Goal: Task Accomplishment & Management: Manage account settings

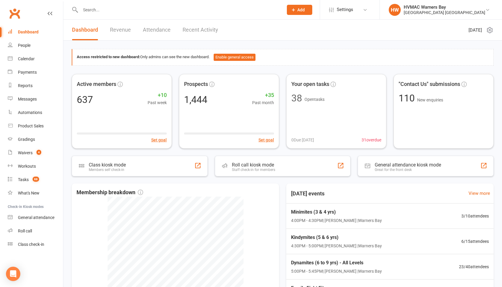
click at [103, 13] on input "text" at bounding box center [179, 10] width 200 height 8
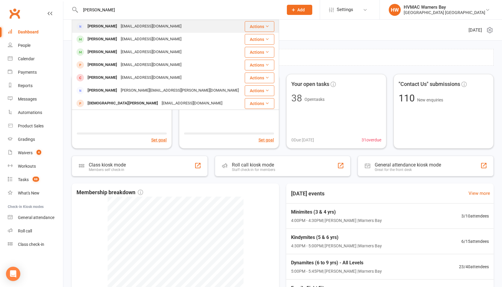
type input "[PERSON_NAME]"
click at [106, 26] on div "Christie Belic" at bounding box center [102, 26] width 33 height 9
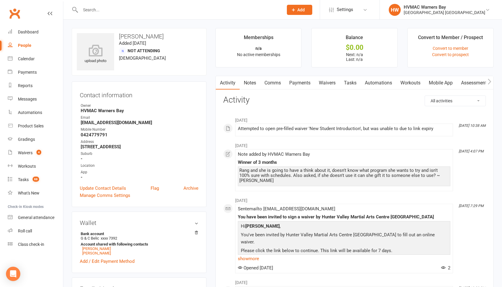
click at [327, 82] on link "Waivers" at bounding box center [326, 83] width 25 height 14
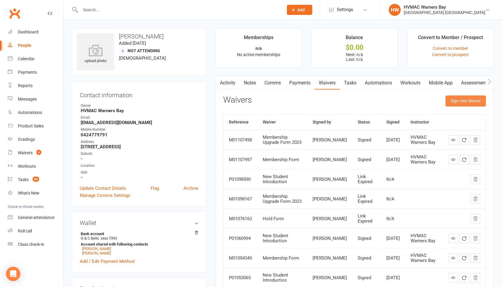
click at [452, 103] on button "Sign new Waiver" at bounding box center [465, 101] width 40 height 11
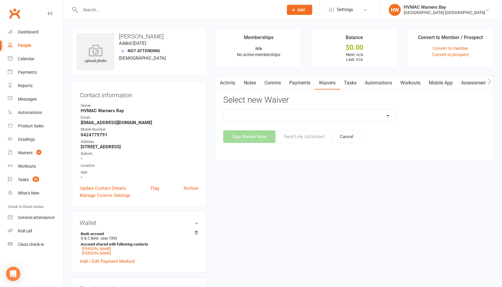
click at [372, 121] on select "Cancellation Form Cancellation Form - Kinder Kicks Fitness Challenge Goals Asse…" at bounding box center [308, 116] width 171 height 12
click at [354, 119] on select "Cancellation Form Cancellation Form - Kinder Kicks Fitness Challenge Goals Asse…" at bounding box center [308, 116] width 171 height 12
select select "6348"
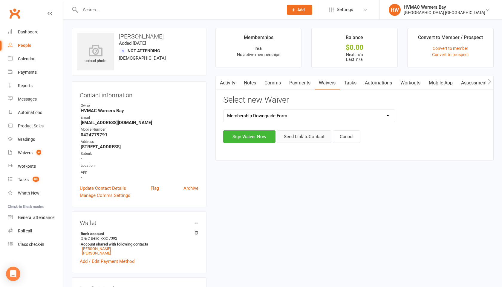
click at [323, 137] on button "Send Link to Contact" at bounding box center [304, 136] width 54 height 13
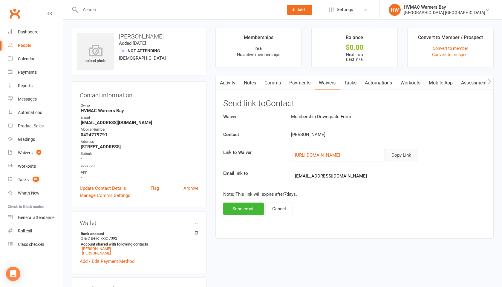
click at [389, 154] on button "Copy Link" at bounding box center [400, 155] width 33 height 13
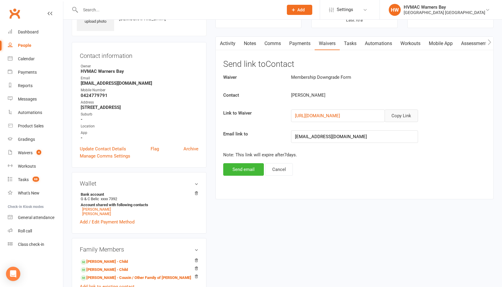
scroll to position [47, 0]
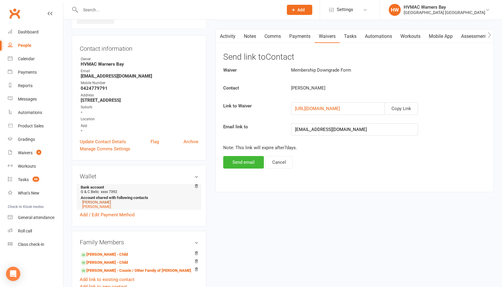
click at [102, 202] on link "Hunter Belic" at bounding box center [96, 202] width 29 height 4
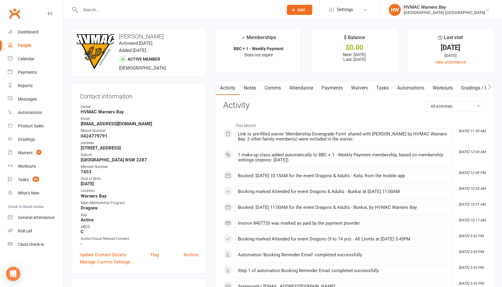
click at [251, 89] on link "Notes" at bounding box center [249, 88] width 21 height 14
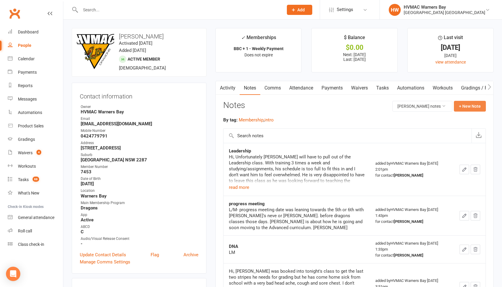
click at [463, 105] on button "+ New Note" at bounding box center [470, 106] width 32 height 11
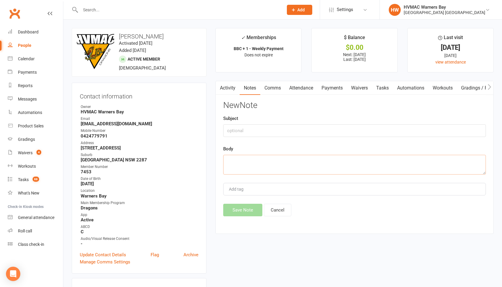
click at [231, 161] on textarea at bounding box center [354, 165] width 262 height 20
paste textarea "Christie Belic 10 Aug 2025, 23:55 (11 hours ago) to me Hi, I need to change Hun…"
type textarea "Christie Belic 10 Aug 2025, 23:55 (11 hours ago) to me Hi, I need to change Hun…"
click at [231, 217] on div "Activity Notes Comms Attendance Payments Waivers Tasks Automations Workouts Gra…" at bounding box center [354, 157] width 278 height 153
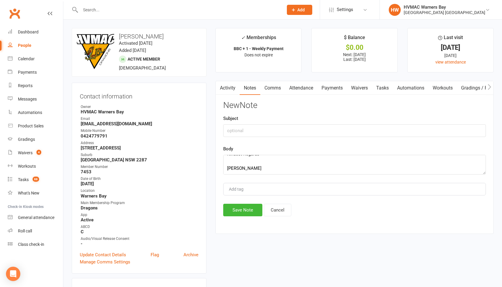
click at [234, 200] on div "New Note Subject Body Christie Belic 10 Aug 2025, 23:55 (11 hours ago) to me Hi…" at bounding box center [354, 159] width 262 height 116
click at [234, 207] on button "Save Note" at bounding box center [242, 210] width 39 height 13
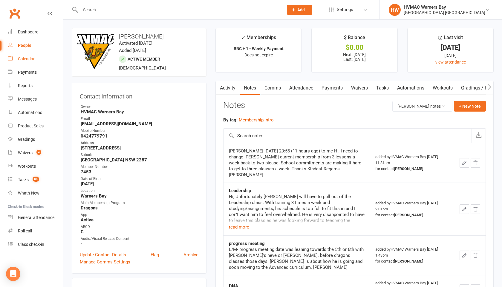
click at [25, 60] on div "Calendar" at bounding box center [26, 58] width 17 height 5
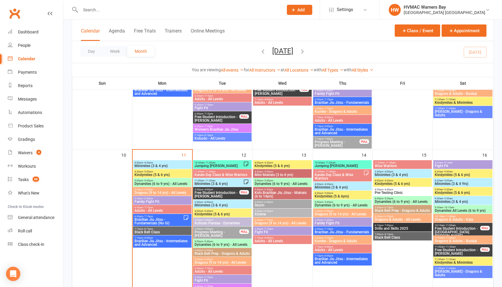
scroll to position [388, 0]
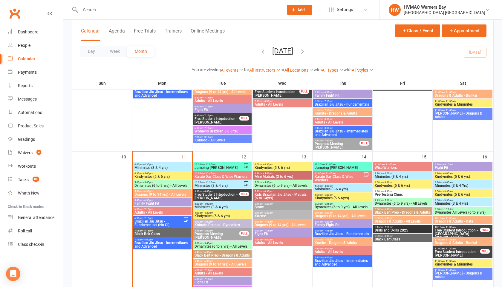
click at [297, 8] on span "Add" at bounding box center [300, 9] width 7 height 5
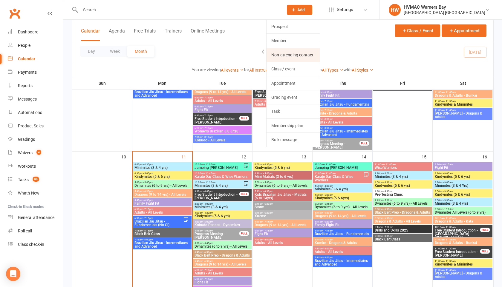
click at [290, 50] on link "Non-attending contact" at bounding box center [292, 55] width 53 height 14
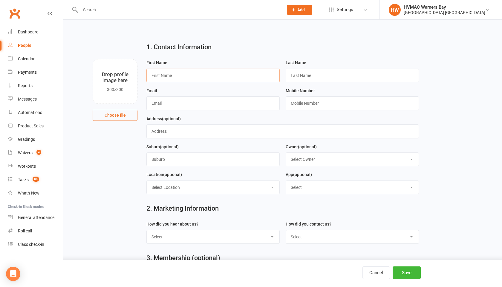
click at [176, 74] on input "text" at bounding box center [212, 76] width 133 height 14
type input "Max"
type input "F"
type input "rancis"
click at [297, 74] on input "F" at bounding box center [351, 76] width 133 height 14
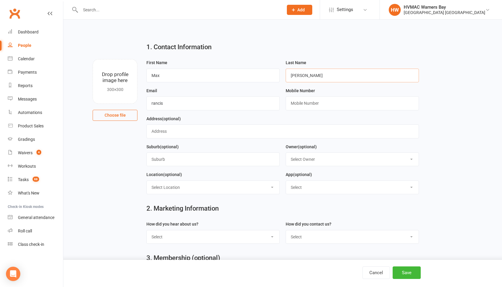
type input "Francis"
click at [165, 102] on input "rancis" at bounding box center [212, 103] width 133 height 14
drag, startPoint x: 165, startPoint y: 102, endPoint x: 147, endPoint y: 103, distance: 18.2
click at [146, 104] on input "rancis" at bounding box center [212, 103] width 133 height 14
type input "max_francis90@hotmail.com"
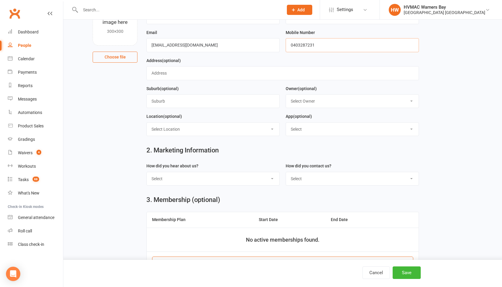
scroll to position [68, 0]
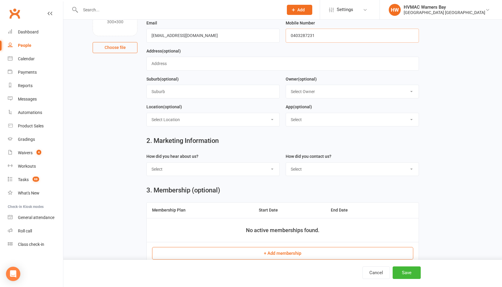
type input "0403287231"
click at [292, 168] on select "Select Phone Email In-Facility" at bounding box center [352, 169] width 133 height 13
select select "Phone"
click at [256, 171] on select "Select Internet Facebook Referral Flyer Sign Direct Mail Demo Other" at bounding box center [213, 169] width 133 height 13
select select "Sign"
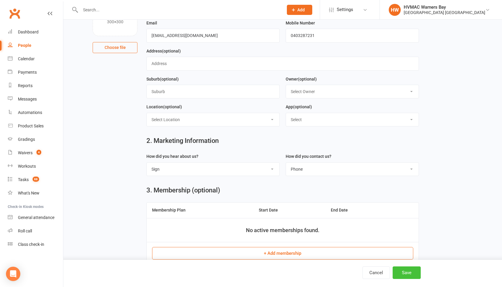
click at [402, 279] on button "Save" at bounding box center [406, 273] width 28 height 13
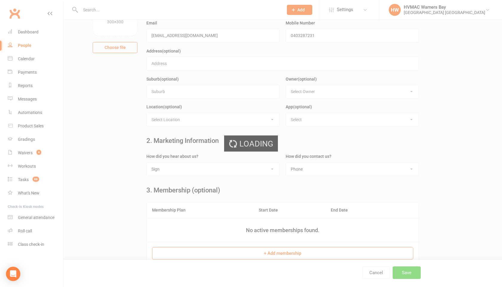
click at [402, 279] on div "Loading" at bounding box center [251, 143] width 502 height 287
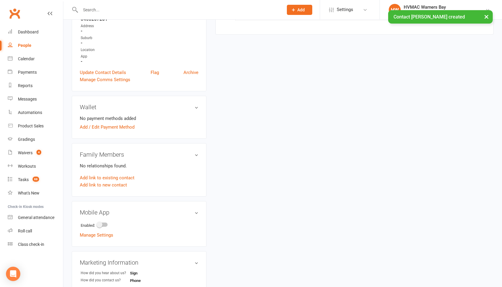
scroll to position [120, 0]
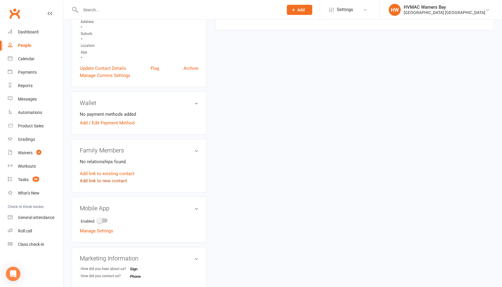
click at [116, 181] on link "Add link to new contact" at bounding box center [103, 180] width 47 height 7
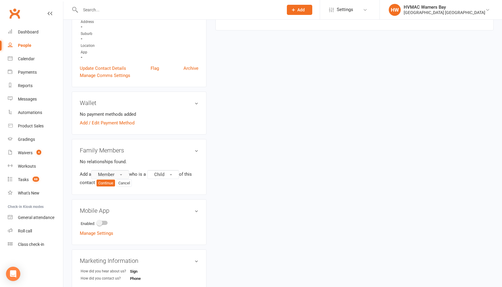
click at [116, 174] on button "Member" at bounding box center [110, 174] width 38 height 9
click at [113, 198] on span "Prospect" at bounding box center [105, 198] width 18 height 5
click at [108, 185] on button "Continue" at bounding box center [105, 183] width 19 height 7
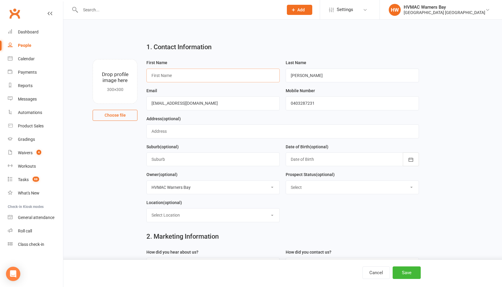
click at [167, 78] on input "text" at bounding box center [212, 76] width 133 height 14
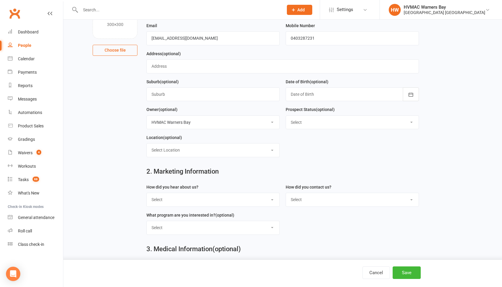
type input "Luca"
click at [317, 120] on select "Select Initial Contact Booked Introduction Booking confirmed Ready to register …" at bounding box center [352, 122] width 133 height 13
select select "Booked Introduction"
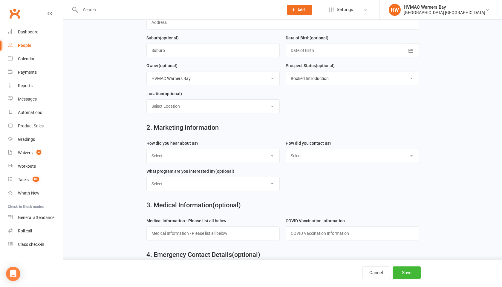
scroll to position [116, 0]
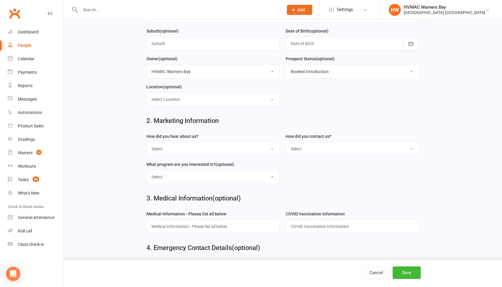
click at [268, 152] on select "Select Internet Facebook Referral Flyer Sign Direct Mail Demo Other" at bounding box center [213, 148] width 133 height 13
select select "Sign"
click at [325, 147] on select "Select Phone Email In-Facility" at bounding box center [352, 148] width 133 height 13
select select "Phone"
click at [264, 183] on select "Select Kids Karate Adults Karate Kids Brazilian Jiu Jitsu Adults Brazilian Jiu …" at bounding box center [213, 177] width 133 height 13
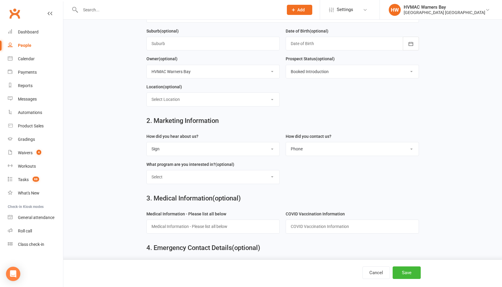
select select "Kids Karate"
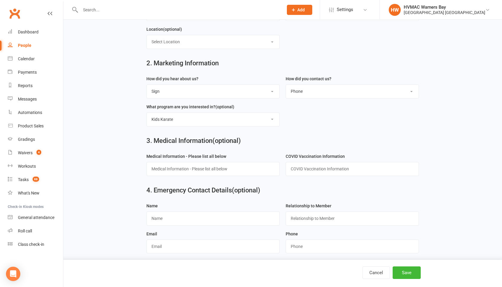
scroll to position [211, 0]
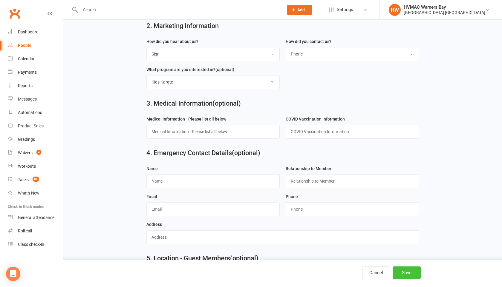
click at [404, 268] on button "Save" at bounding box center [406, 273] width 28 height 13
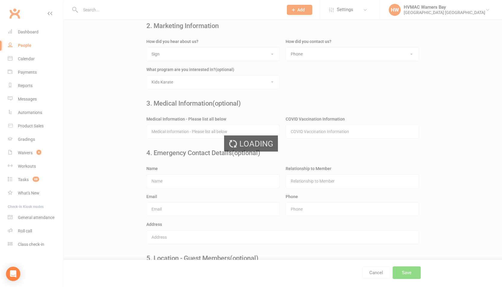
scroll to position [0, 0]
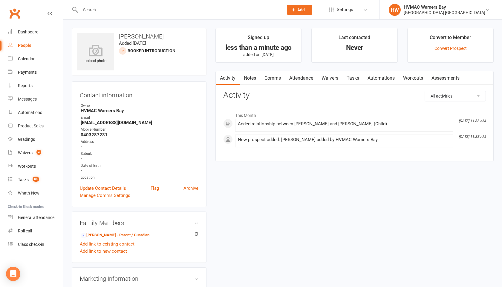
click at [310, 78] on link "Attendance" at bounding box center [301, 78] width 32 height 14
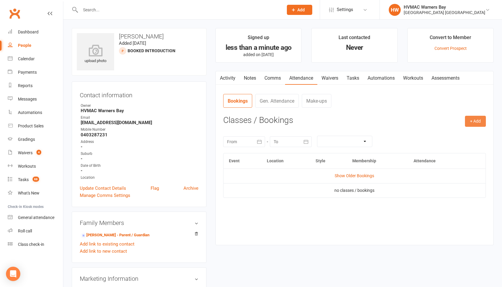
click at [475, 123] on button "+ Add" at bounding box center [475, 121] width 21 height 11
click at [455, 151] on link "Add Appointment" at bounding box center [455, 147] width 59 height 12
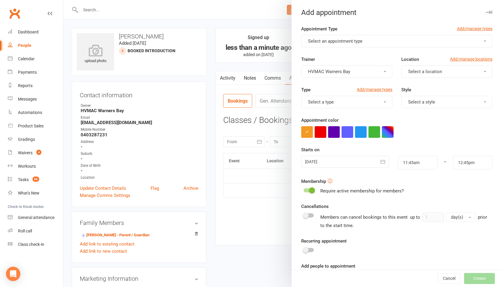
click at [363, 35] on button "Select an appointment type" at bounding box center [396, 41] width 191 height 13
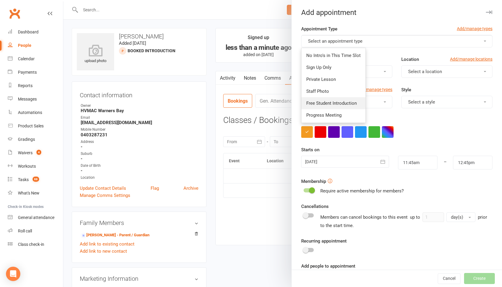
click at [339, 98] on link "Free Student Introduction" at bounding box center [333, 103] width 64 height 12
type input "12:15pm"
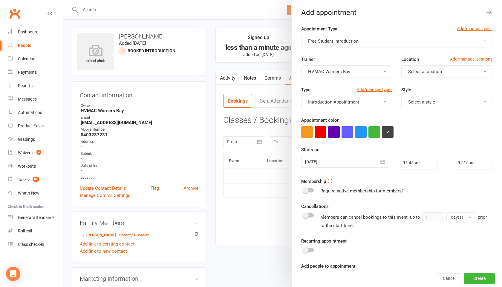
click at [421, 74] on span "Select a location" at bounding box center [425, 71] width 34 height 5
click at [420, 83] on link "Warners Bay" at bounding box center [430, 86] width 59 height 12
click at [420, 99] on button "Select a style" at bounding box center [446, 102] width 91 height 13
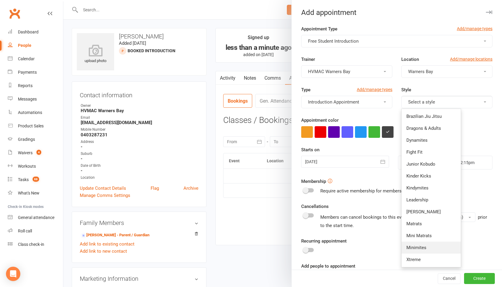
click at [415, 244] on link "Minimites" at bounding box center [430, 248] width 59 height 12
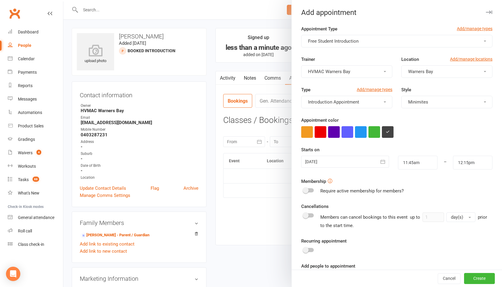
click at [382, 161] on icon "button" at bounding box center [383, 162] width 6 height 6
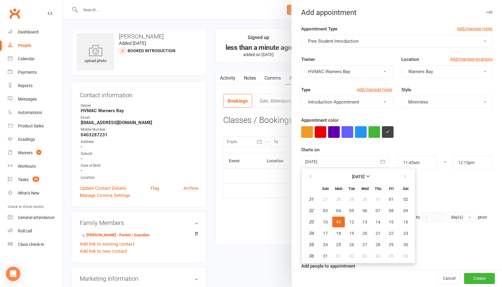
click at [337, 220] on span "11" at bounding box center [338, 222] width 5 height 5
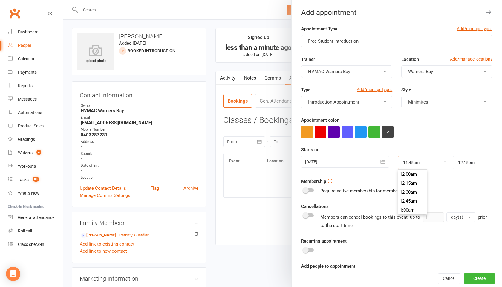
click at [423, 165] on input "11:45am" at bounding box center [417, 163] width 39 height 14
type input "4:00pm"
click at [411, 195] on li "4:00pm" at bounding box center [412, 197] width 29 height 9
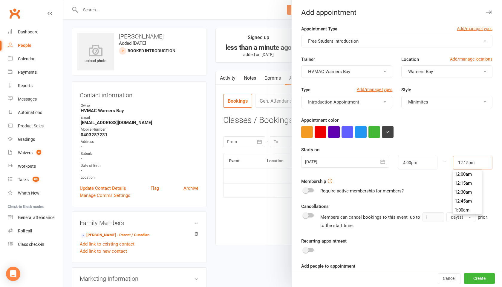
click at [479, 159] on input "12:15pm" at bounding box center [472, 163] width 39 height 14
type input "4:30pm"
click at [464, 202] on li "4:30pm" at bounding box center [467, 202] width 29 height 9
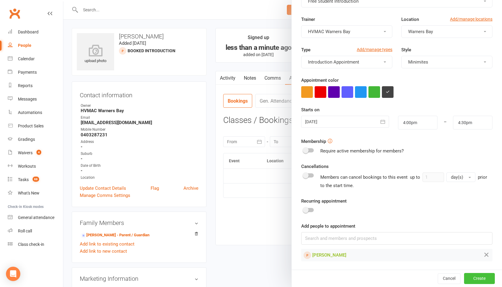
click at [477, 277] on button "Create" at bounding box center [479, 278] width 31 height 11
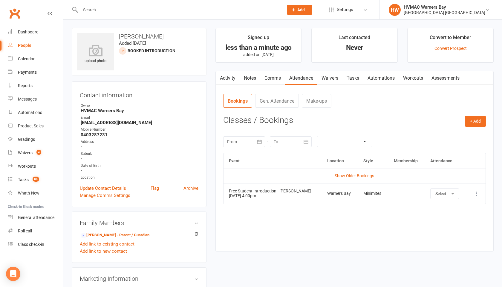
click at [226, 67] on main "Signed up less than a minute ago added on 11 Aug 2025 Last contacted Never Conv…" at bounding box center [354, 143] width 287 height 230
click at [85, 10] on input "text" at bounding box center [179, 10] width 200 height 8
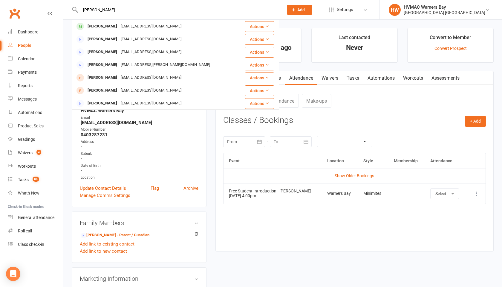
type input "lauren henley"
click at [92, 22] on div "Lauren Henley lauren.henley1986@gmail.com" at bounding box center [155, 26] width 166 height 12
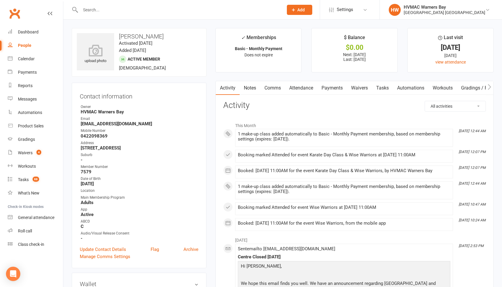
click at [253, 85] on link "Notes" at bounding box center [249, 88] width 21 height 14
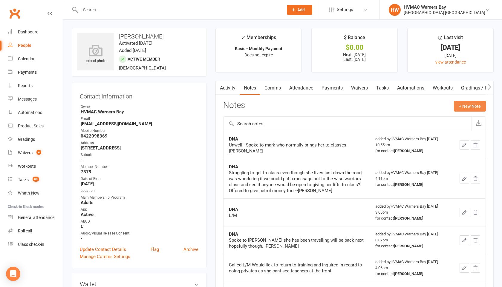
click at [466, 102] on button "+ New Note" at bounding box center [470, 106] width 32 height 11
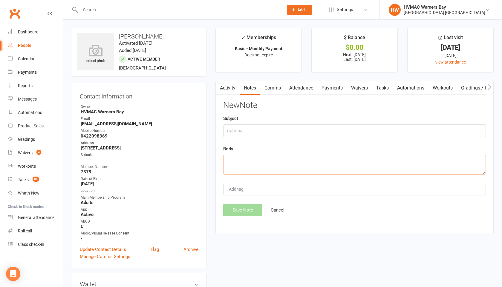
click at [231, 160] on textarea at bounding box center [354, 165] width 262 height 20
paste textarea "Hi there and I hope this email finds you well. I currently attend Wise Warriors…"
type textarea "Hi there and I hope this email finds you well. I currently attend Wise Warriors…"
click at [239, 215] on button "Save Note" at bounding box center [242, 210] width 39 height 13
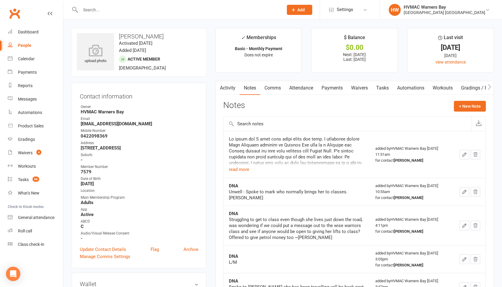
click at [128, 13] on input "text" at bounding box center [179, 10] width 200 height 8
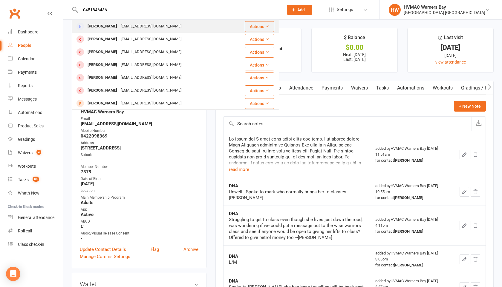
type input "0451846436"
click at [139, 25] on div "Abaas_hs@yahoo.com" at bounding box center [151, 26] width 64 height 9
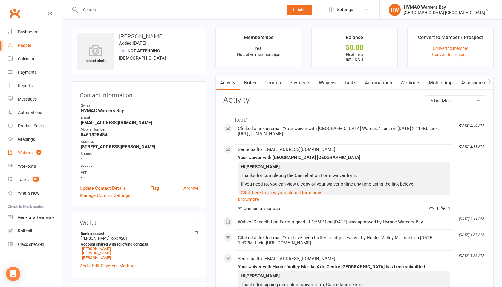
click at [32, 150] on link "Waivers 4" at bounding box center [35, 152] width 55 height 13
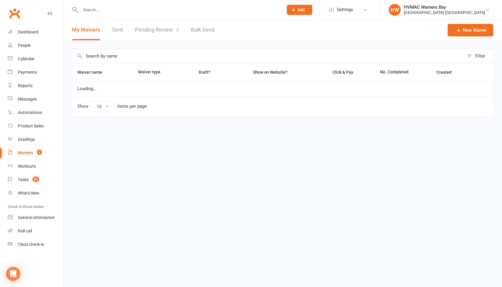
select select "100"
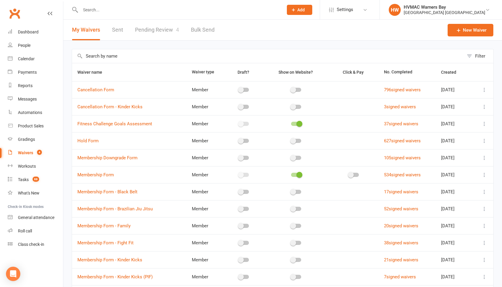
click at [94, 8] on input "text" at bounding box center [179, 10] width 200 height 8
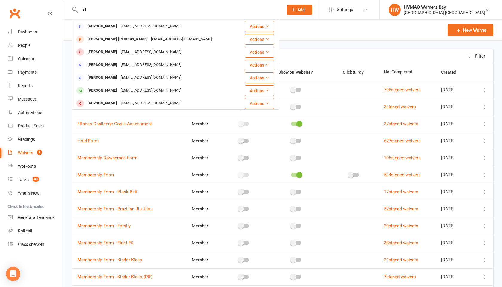
type input "c"
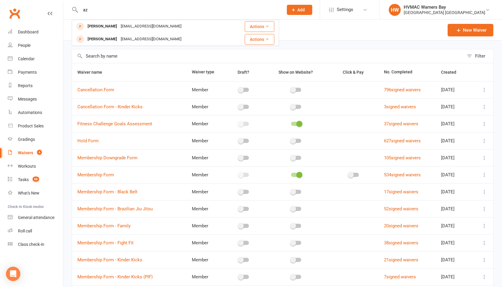
type input "a"
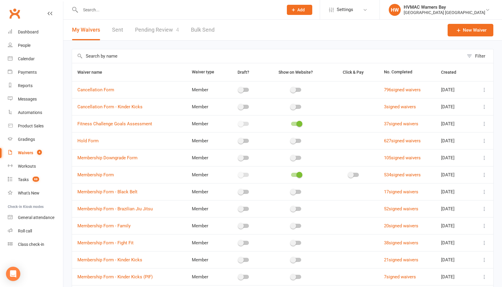
type input "a"
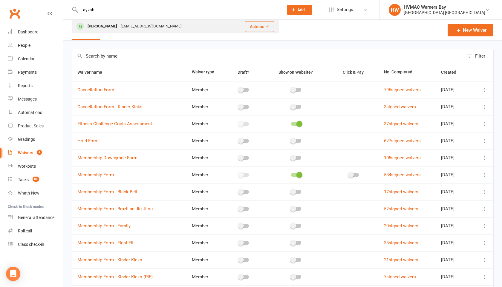
type input "ayzah"
click at [119, 24] on div "Evaelusive@yahoo.com.au" at bounding box center [151, 26] width 64 height 9
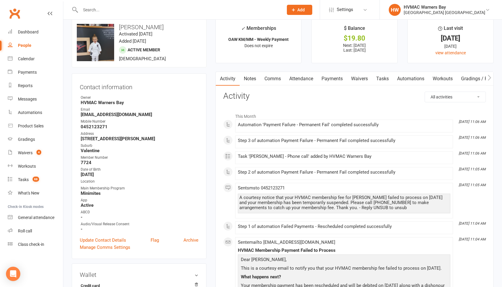
scroll to position [29, 0]
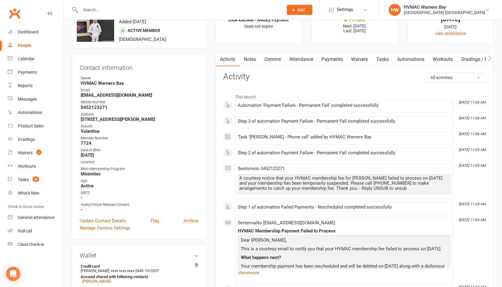
click at [331, 60] on link "Payments" at bounding box center [332, 60] width 30 height 14
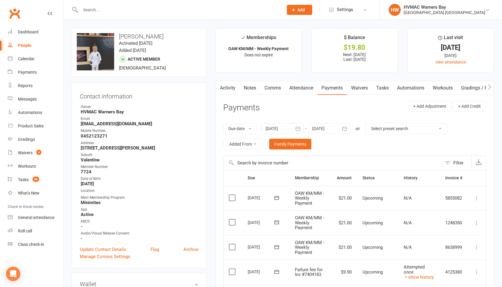
click at [304, 87] on link "Attendance" at bounding box center [301, 88] width 32 height 14
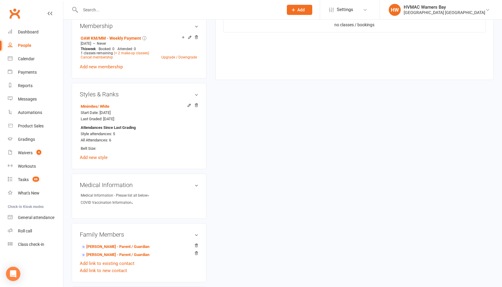
scroll to position [118, 0]
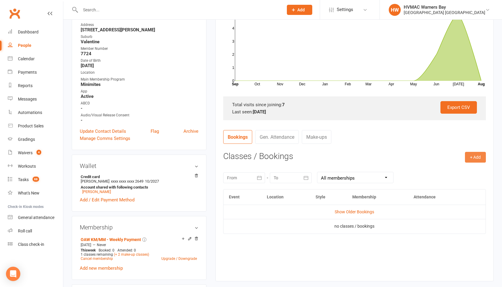
click at [476, 155] on button "+ Add" at bounding box center [475, 157] width 21 height 11
click at [449, 169] on link "Book Event" at bounding box center [455, 171] width 59 height 12
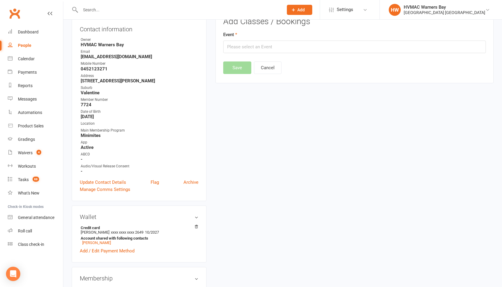
scroll to position [51, 0]
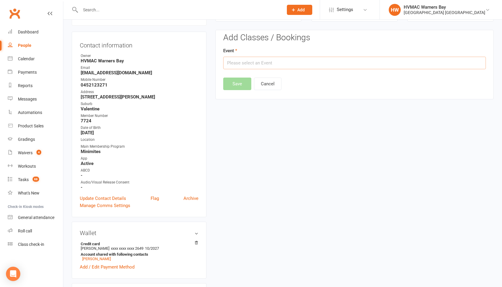
click at [306, 64] on input "text" at bounding box center [354, 63] width 262 height 13
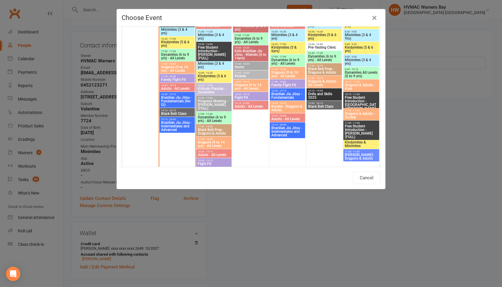
scroll to position [611, 0]
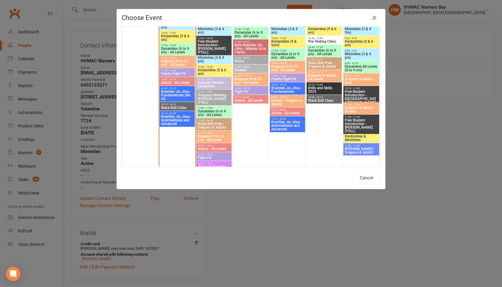
click at [280, 30] on span "Minimites (3 & 4 yrs)" at bounding box center [287, 30] width 33 height 7
type input "Minimites (3 & 4 yrs) - Aug 14, 2025 4:00:00 PM"
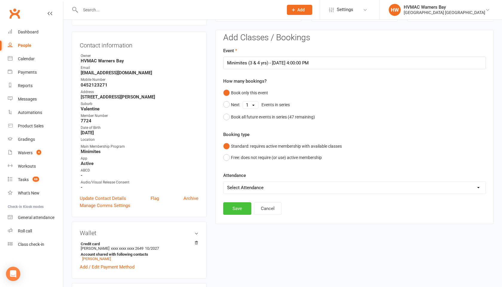
click at [227, 209] on button "Save" at bounding box center [237, 208] width 28 height 13
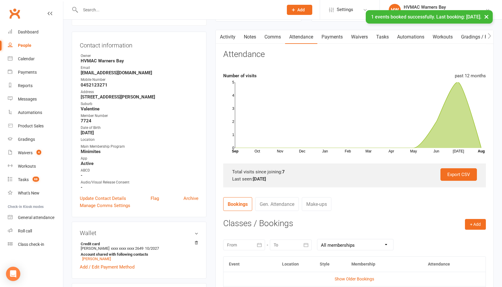
scroll to position [0, 0]
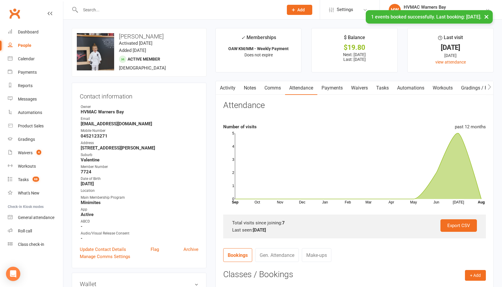
click at [333, 85] on link "Payments" at bounding box center [332, 88] width 30 height 14
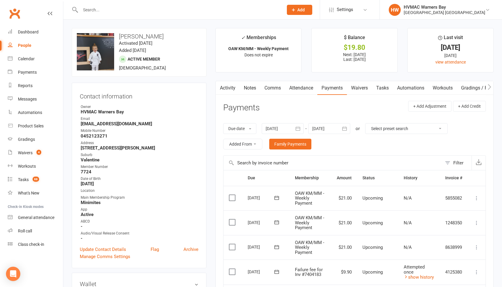
click at [357, 88] on link "Waivers" at bounding box center [359, 88] width 25 height 14
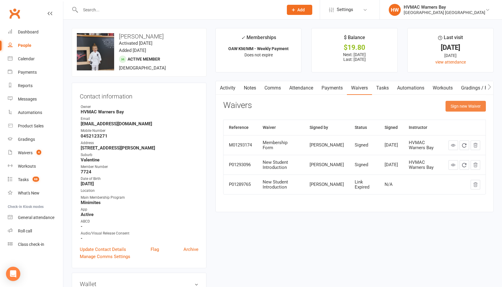
click at [453, 106] on button "Sign new Waiver" at bounding box center [465, 106] width 40 height 11
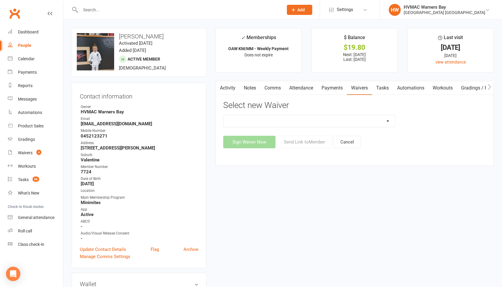
click at [350, 125] on select "Cancellation Form Cancellation Form - Kinder Kicks Fitness Challenge Goals Asse…" at bounding box center [308, 121] width 171 height 12
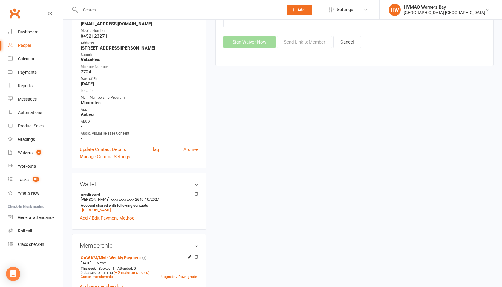
scroll to position [100, 0]
click at [99, 208] on link "Clinton Hall" at bounding box center [96, 210] width 29 height 4
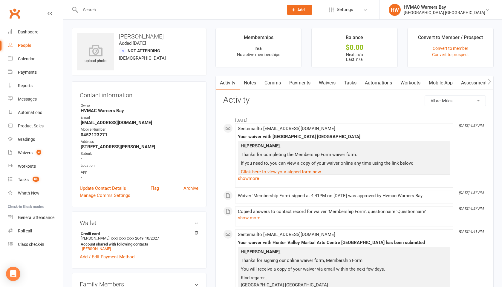
click at [326, 82] on link "Waivers" at bounding box center [326, 83] width 25 height 14
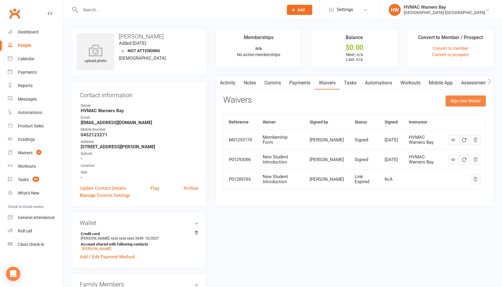
click at [460, 102] on button "Sign new Waiver" at bounding box center [465, 101] width 40 height 11
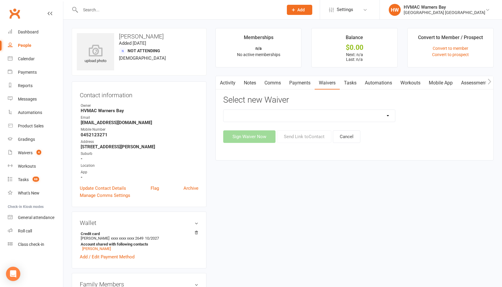
click at [383, 118] on select "Cancellation Form Cancellation Form - Kinder Kicks Fitness Challenge Goals Asse…" at bounding box center [308, 116] width 171 height 12
select select "5543"
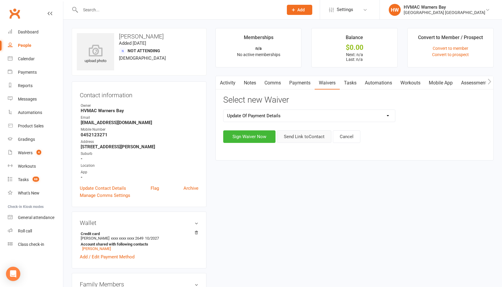
click at [309, 139] on button "Send Link to Contact" at bounding box center [304, 136] width 54 height 13
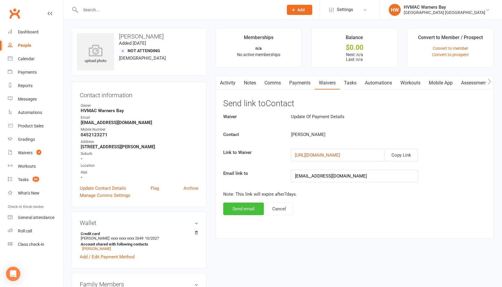
click at [237, 206] on button "Send email" at bounding box center [243, 209] width 41 height 13
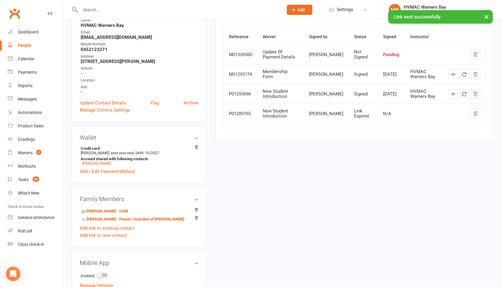
scroll to position [110, 0]
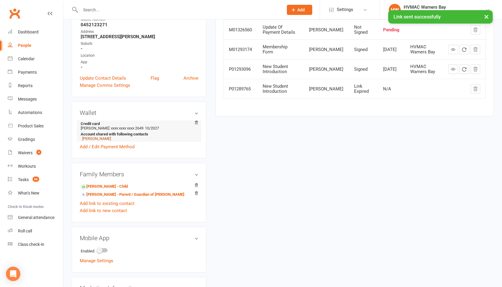
click at [98, 138] on link "Ayzah Hall" at bounding box center [96, 138] width 29 height 4
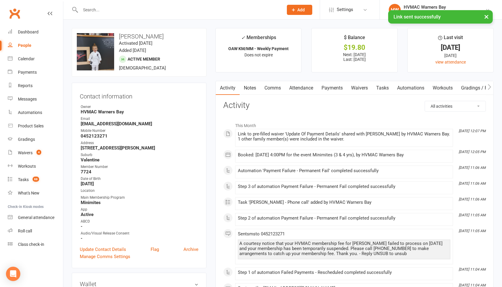
click at [250, 84] on link "Notes" at bounding box center [249, 88] width 21 height 14
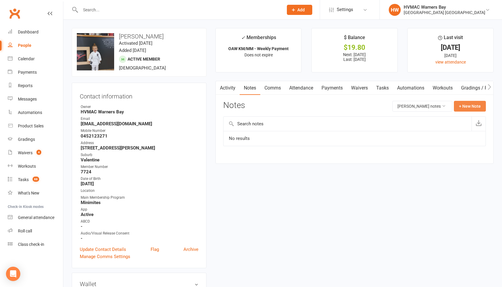
click at [466, 107] on button "+ New Note" at bounding box center [470, 106] width 32 height 11
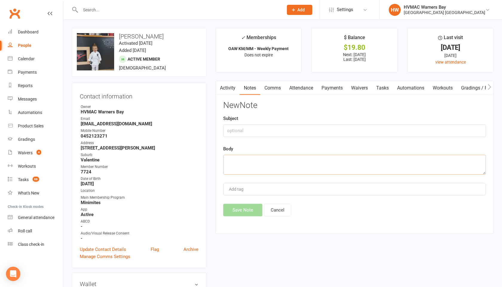
click at [229, 166] on textarea at bounding box center [354, 165] width 262 height 20
type textarea "HAd to"
click at [235, 125] on input "text" at bounding box center [354, 131] width 262 height 13
type input "Payment fails"
click at [234, 160] on textarea "HAd to" at bounding box center [354, 165] width 262 height 20
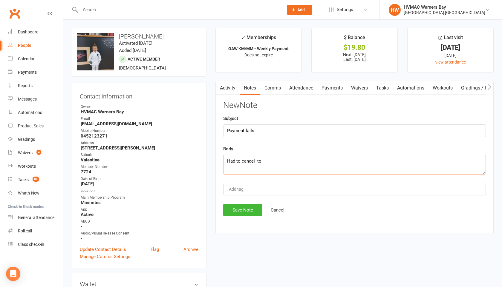
click at [262, 162] on textarea "Had to cancel to" at bounding box center [354, 165] width 262 height 20
click at [286, 161] on textarea "Had to cancel CC will pay balnce owing of $61.80" at bounding box center [354, 165] width 262 height 20
click at [338, 166] on textarea "Had to cancel CC will pay balance owing of $61.80" at bounding box center [354, 165] width 262 height 20
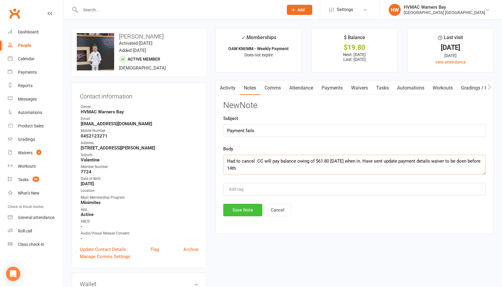
type textarea "Had to cancel CC will pay balance owing of $61.80 on Thursday when in. Have sen…"
click at [239, 210] on button "Save Note" at bounding box center [242, 210] width 39 height 13
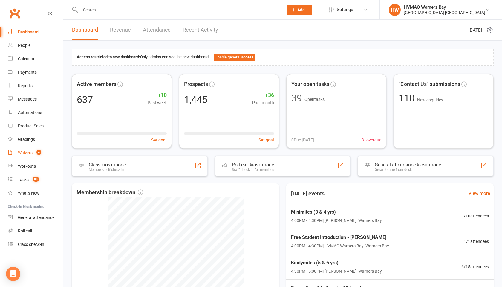
click at [24, 153] on div "Waivers" at bounding box center [25, 153] width 15 height 5
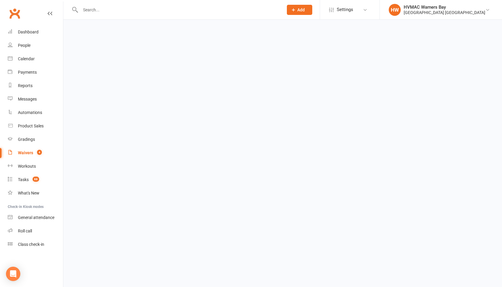
select select "100"
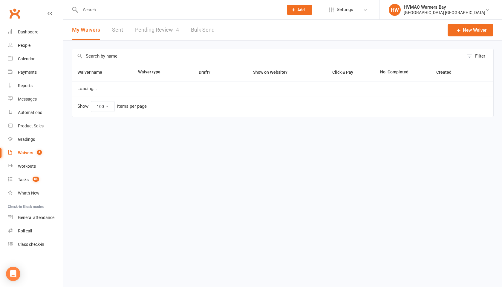
click at [144, 32] on link "Pending Review 4" at bounding box center [157, 30] width 44 height 21
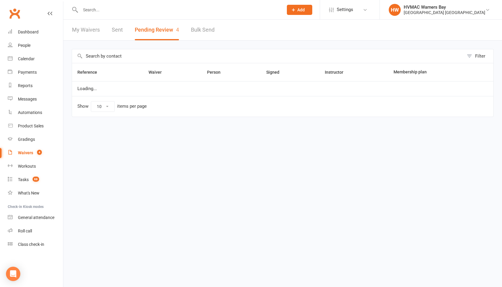
select select "100"
